Goal: Task Accomplishment & Management: Manage account settings

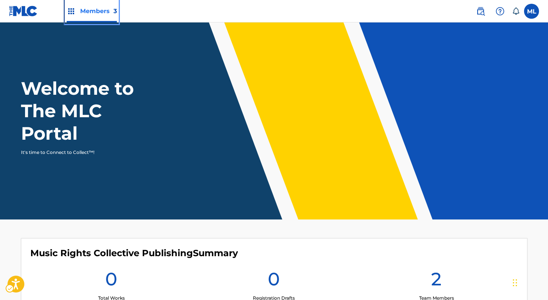
click at [94, 13] on span "Members 3" at bounding box center [98, 11] width 37 height 9
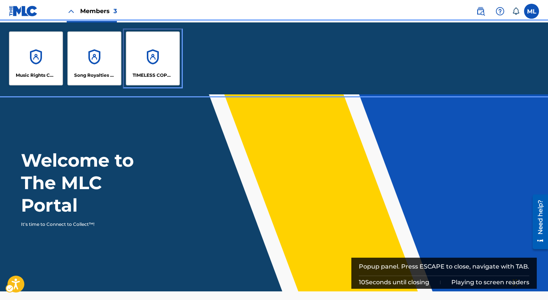
click at [155, 78] on p "TIMELESS COPYRIGHTS PUBLISHING" at bounding box center [153, 75] width 41 height 7
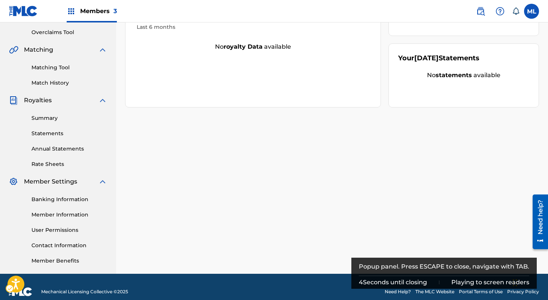
scroll to position [154, 0]
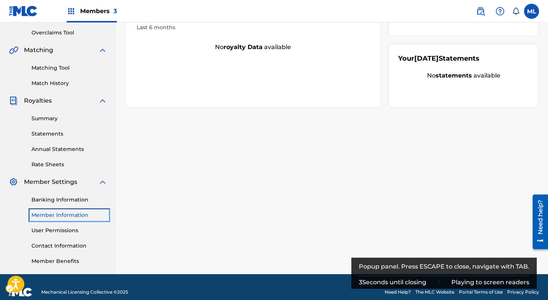
click at [58, 215] on link "Member Information" at bounding box center [69, 215] width 76 height 8
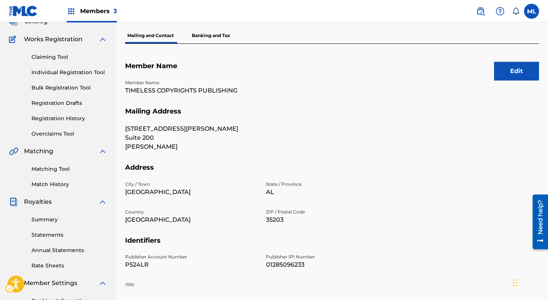
scroll to position [37, 0]
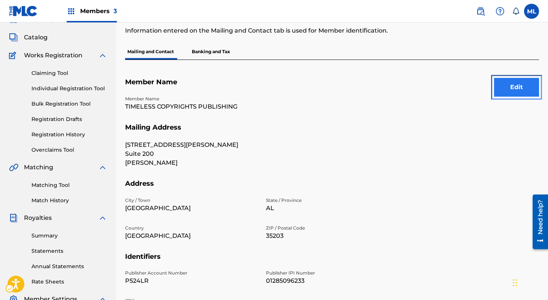
click at [515, 87] on button "Edit" at bounding box center [516, 87] width 45 height 19
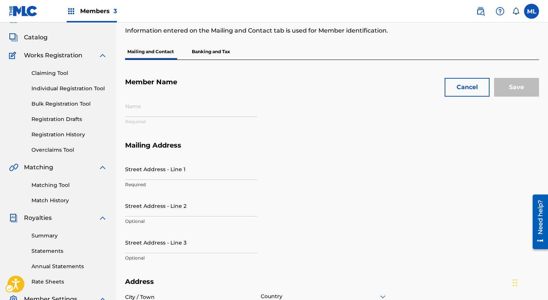
type input "TIMELESS COPYRIGHTS PUBLISHING"
type input "[STREET_ADDRESS][PERSON_NAME]"
type input "Suite 200"
type input "[PERSON_NAME]"
type input "[GEOGRAPHIC_DATA]"
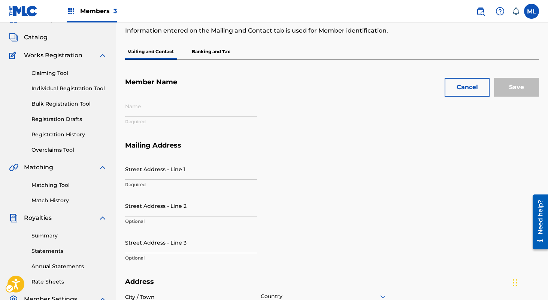
type input "35203"
type input "P524LR"
type input "01285096233"
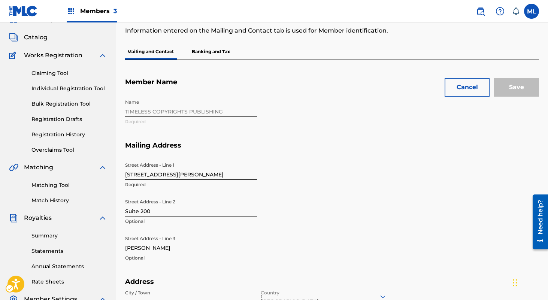
click at [172, 112] on div "Name TIMELESS COPYRIGHTS PUBLISHING Required" at bounding box center [261, 119] width 273 height 46
click at [473, 87] on button "Cancel" at bounding box center [467, 87] width 45 height 19
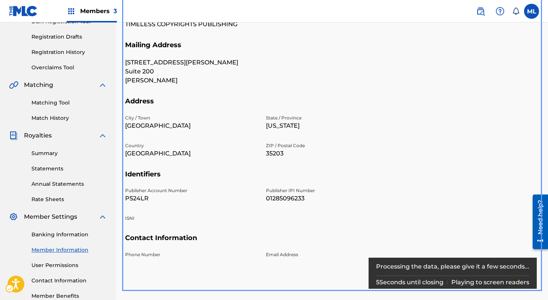
scroll to position [120, 0]
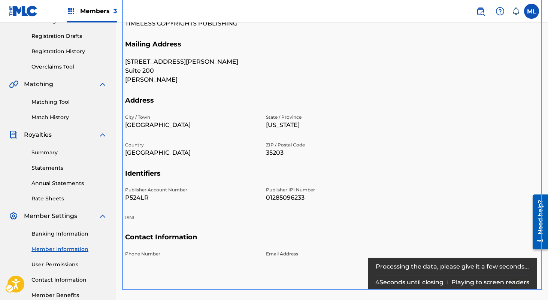
click at [132, 199] on p "P524LR" at bounding box center [191, 197] width 132 height 9
copy p "P524LR"
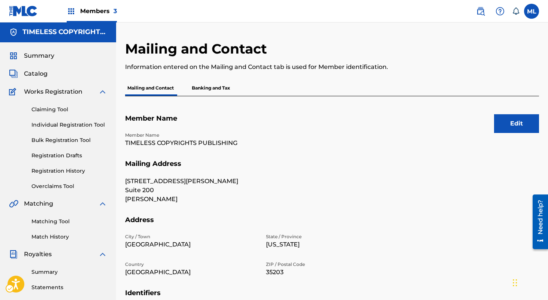
scroll to position [0, 0]
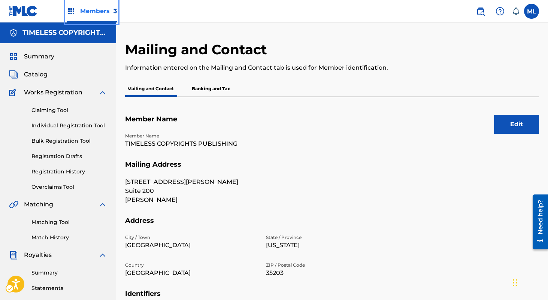
click at [91, 13] on span "Members 3" at bounding box center [98, 11] width 37 height 9
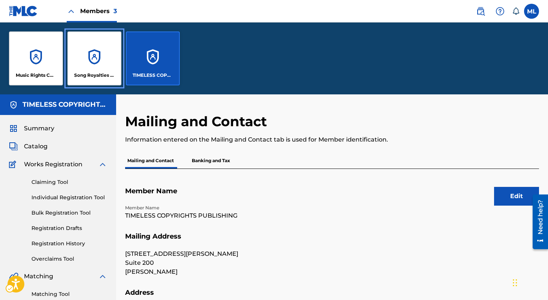
click at [98, 73] on p "Song Royalties Publishing" at bounding box center [94, 75] width 41 height 7
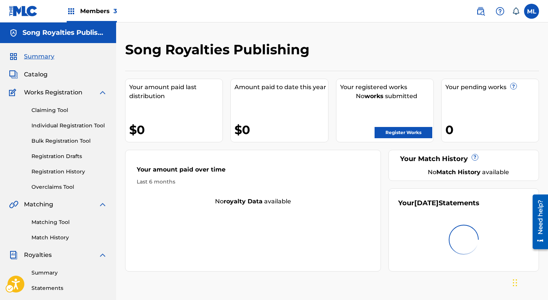
scroll to position [164, 0]
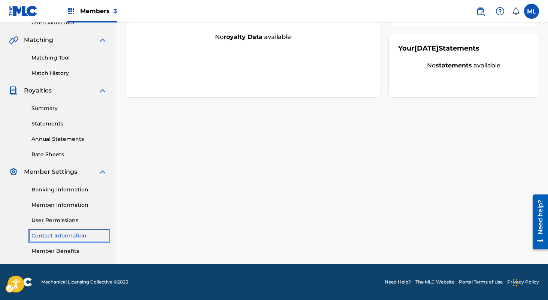
click at [63, 236] on link "Contact Information" at bounding box center [69, 236] width 76 height 8
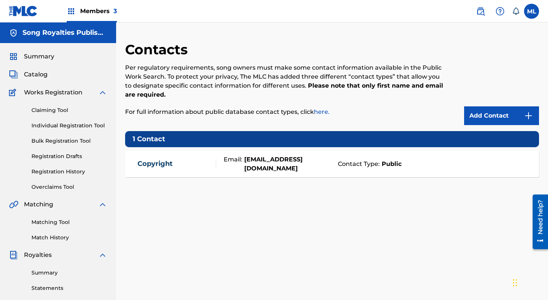
scroll to position [14, 0]
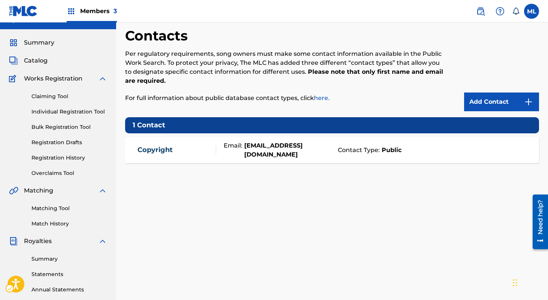
click at [199, 152] on div "contact - Copyright" at bounding box center [176, 150] width 78 height 9
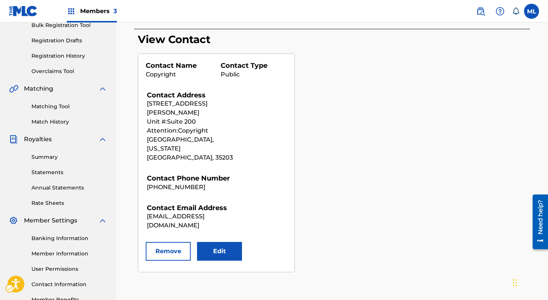
scroll to position [128, 0]
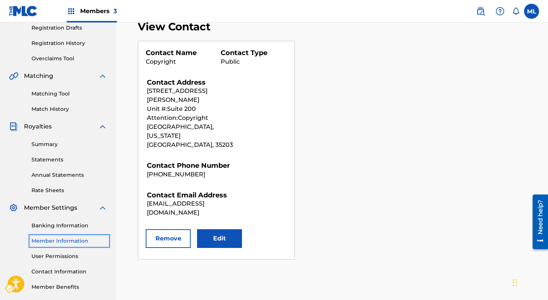
click at [66, 242] on link "Member Information" at bounding box center [69, 241] width 76 height 8
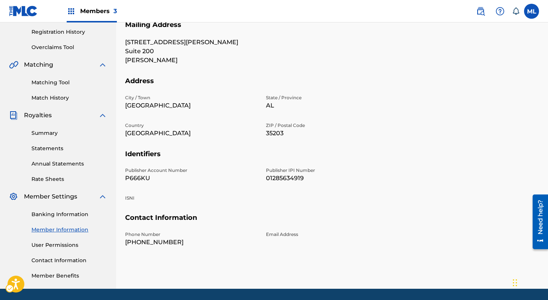
scroll to position [139, 0]
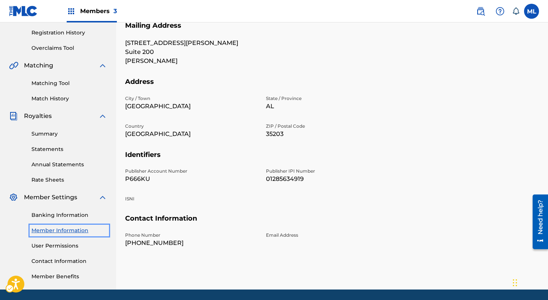
click at [78, 230] on link "Member Information" at bounding box center [69, 231] width 76 height 8
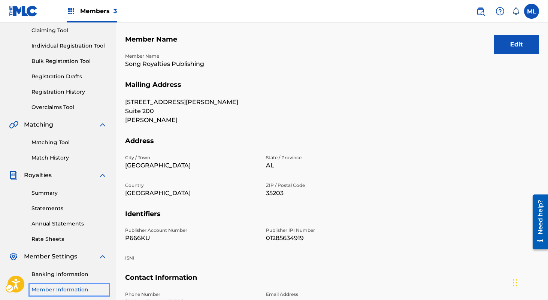
scroll to position [78, 0]
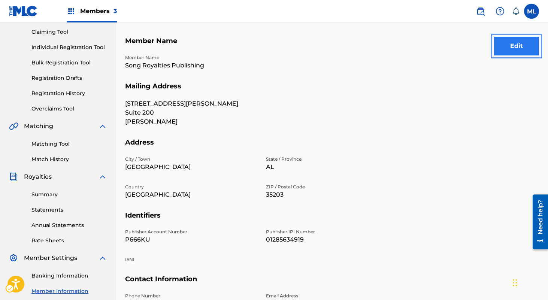
click at [518, 46] on button "Edit" at bounding box center [516, 46] width 45 height 19
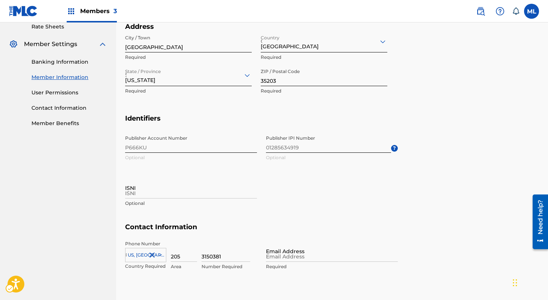
scroll to position [294, 0]
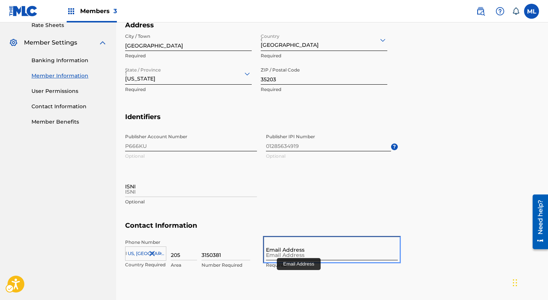
click at [288, 254] on input "Email Address" at bounding box center [332, 249] width 132 height 21
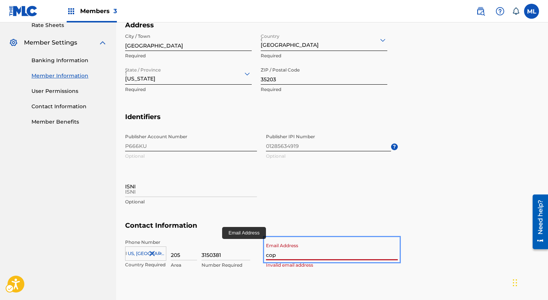
type input "[EMAIL_ADDRESS][DOMAIN_NAME]"
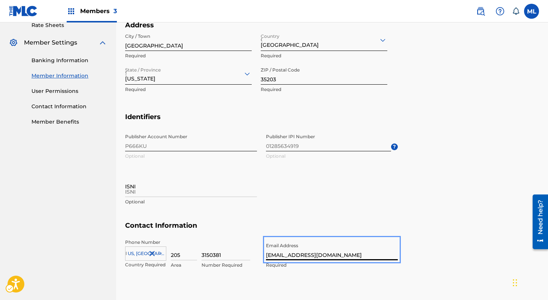
scroll to position [0, 0]
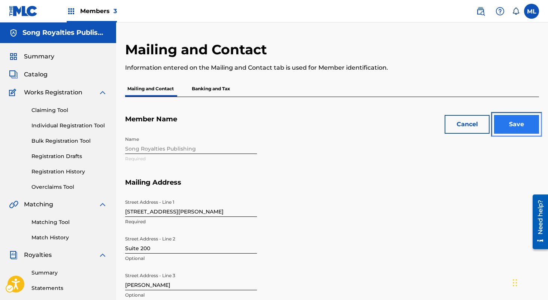
click at [504, 118] on input "Save" at bounding box center [516, 124] width 45 height 19
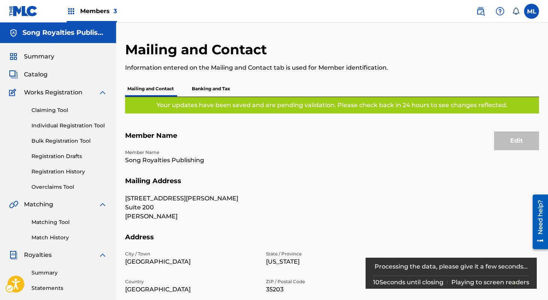
scroll to position [169, 0]
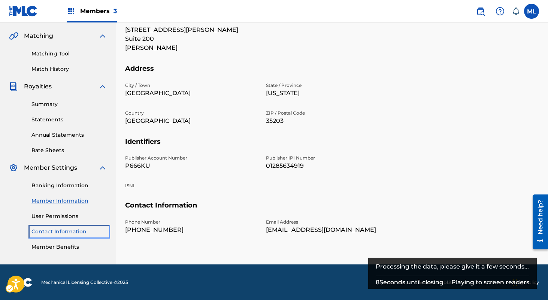
click at [68, 231] on link "Contact Information" at bounding box center [69, 232] width 76 height 8
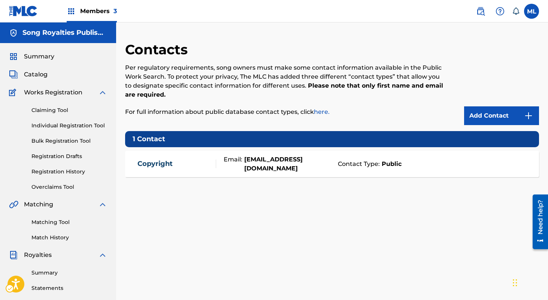
click at [90, 29] on h5 "Song Royalties Publishing" at bounding box center [64, 32] width 85 height 9
click at [98, 16] on div "Members 3" at bounding box center [92, 11] width 50 height 22
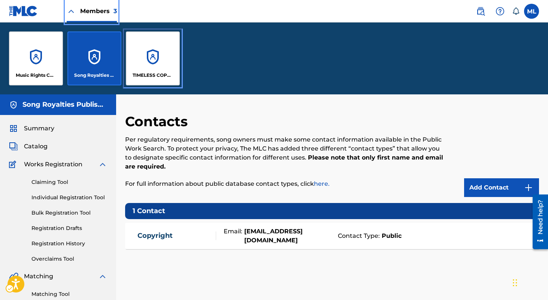
click at [149, 58] on div "TIMELESS COPYRIGHTS PUBLISHING" at bounding box center [153, 58] width 54 height 54
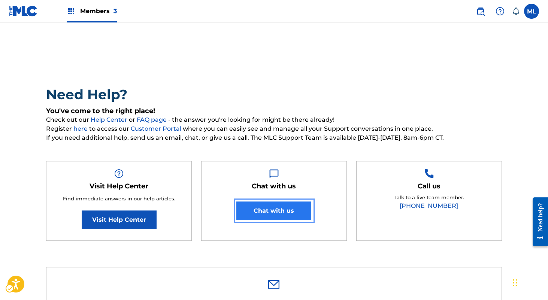
click at [270, 206] on button "Chat with us" at bounding box center [273, 211] width 75 height 19
